Goal: Transaction & Acquisition: Purchase product/service

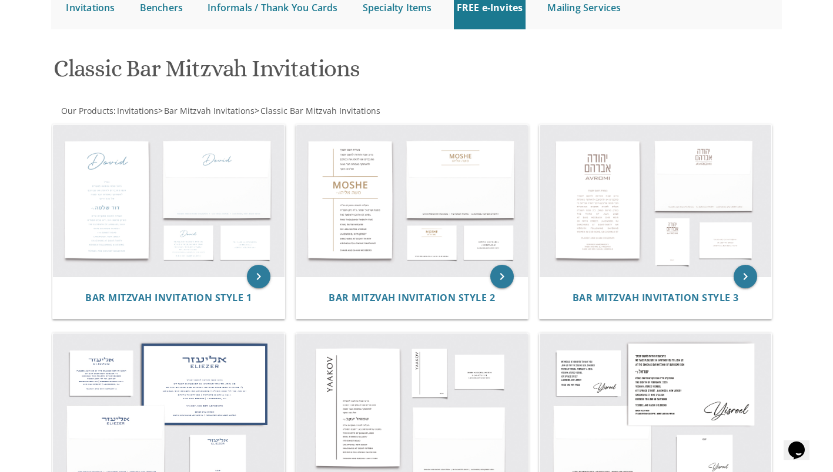
scroll to position [135, 0]
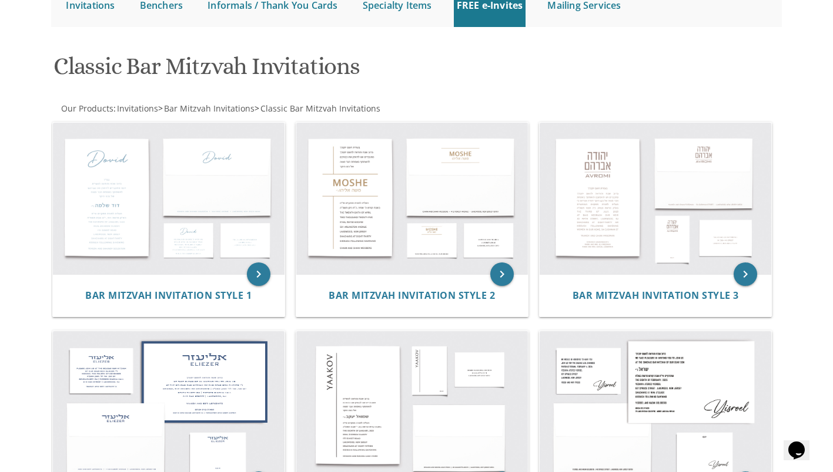
click at [615, 217] on img at bounding box center [655, 199] width 232 height 152
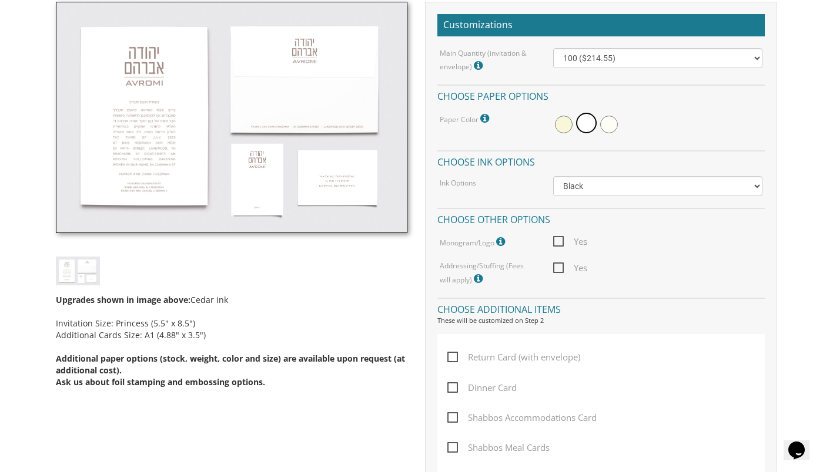
scroll to position [347, 0]
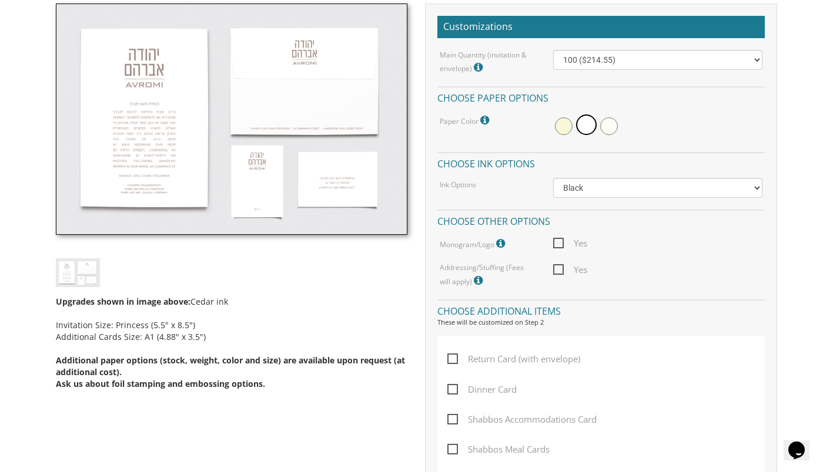
click at [555, 119] on div at bounding box center [657, 126] width 209 height 27
click at [595, 126] on span at bounding box center [586, 125] width 21 height 21
click at [593, 135] on div at bounding box center [657, 126] width 209 height 27
click at [558, 133] on span at bounding box center [564, 127] width 18 height 18
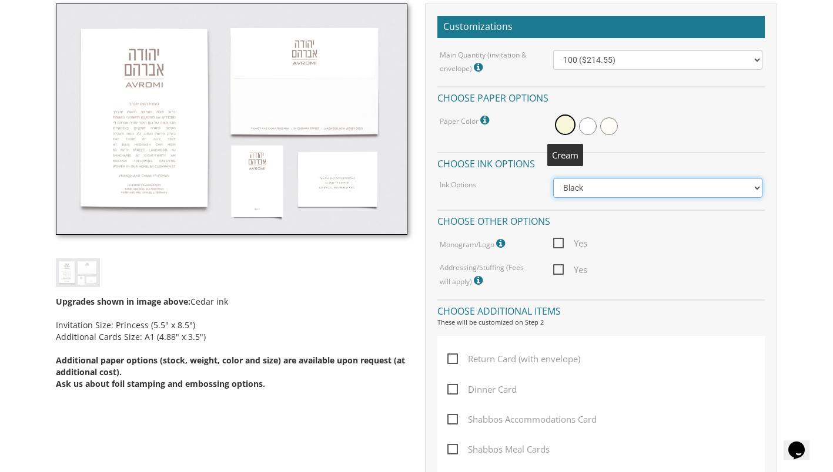
click at [578, 190] on select "Black Colored Ink ($65.00) Black + One Color ($100.00) Two Colors ($137.95)" at bounding box center [657, 188] width 209 height 20
click at [408, 192] on div "Upgrades shown in image above: Cedar ink Invitation Size: Princess (5.5" x 8.5"…" at bounding box center [232, 201] width 370 height 395
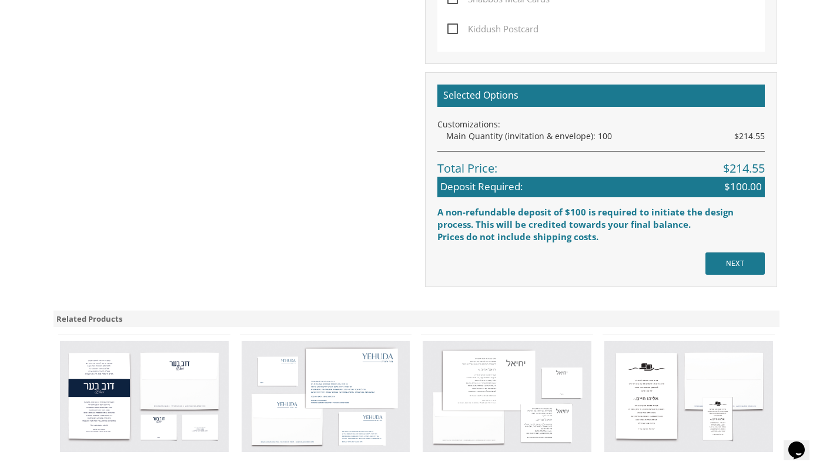
scroll to position [798, 0]
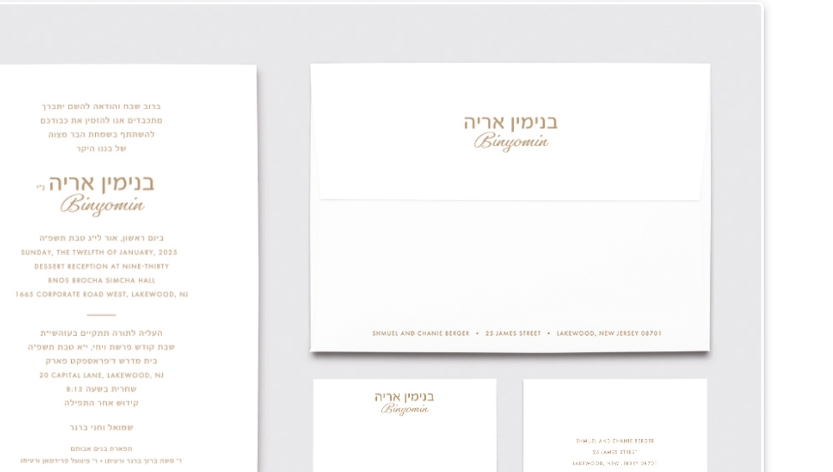
scroll to position [673, 0]
